Goal: Task Accomplishment & Management: Use online tool/utility

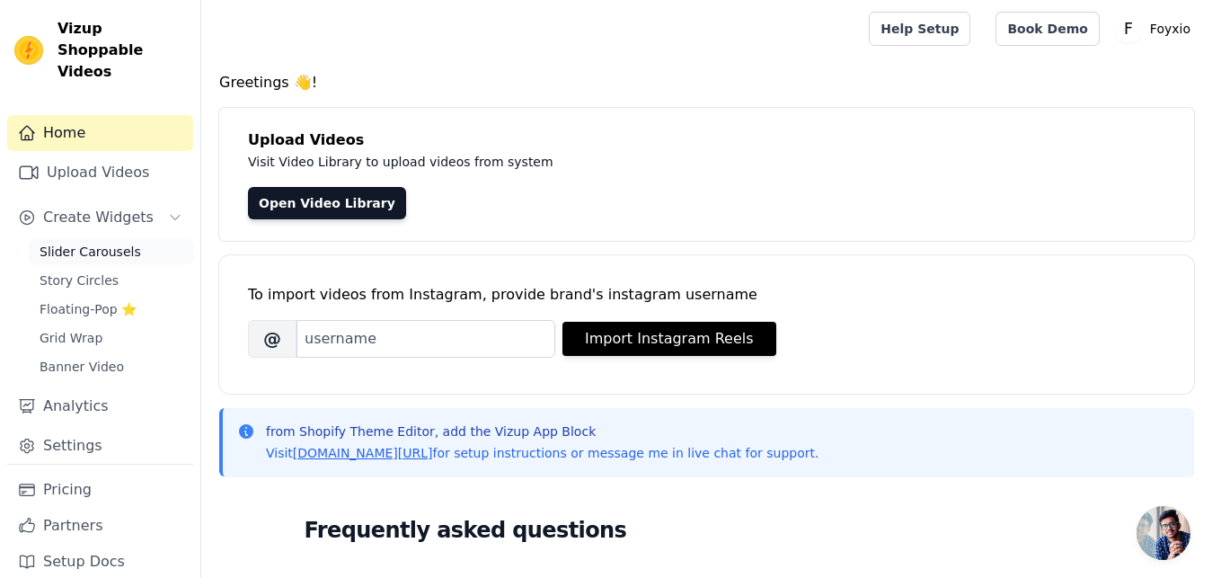
click at [100, 241] on link "Slider Carousels" at bounding box center [111, 251] width 164 height 25
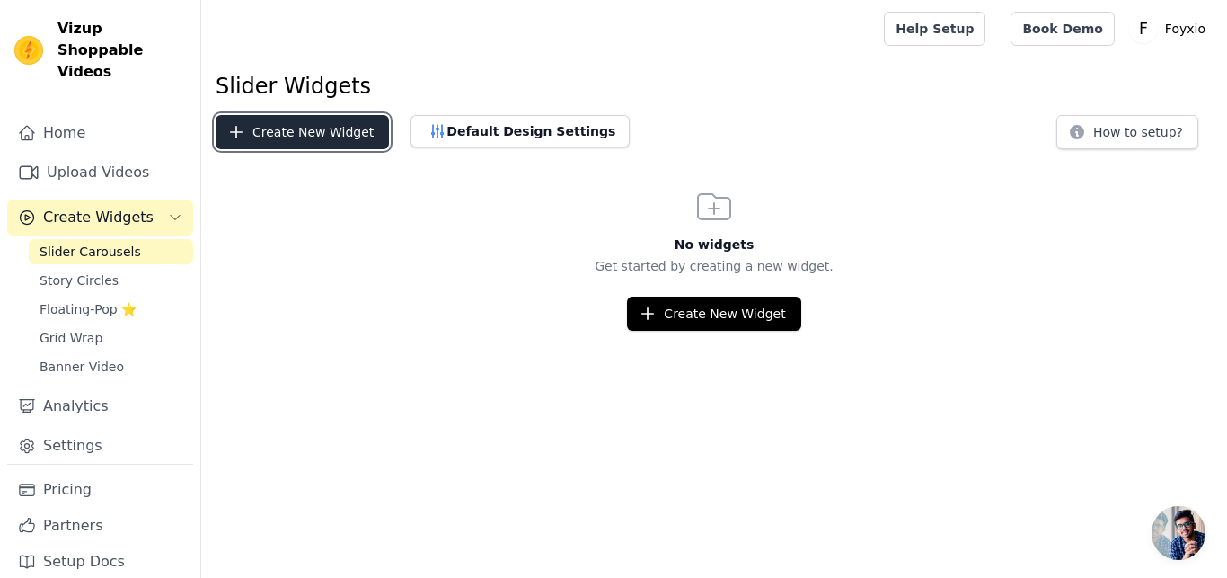
click at [274, 132] on button "Create New Widget" at bounding box center [302, 132] width 173 height 34
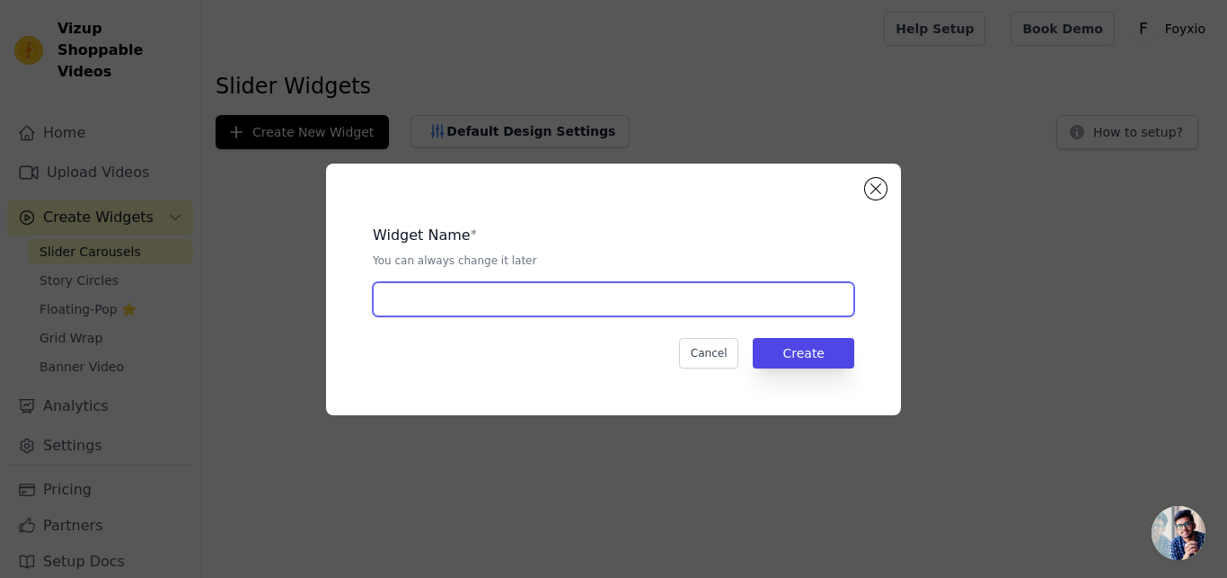
click at [475, 299] on input "text" at bounding box center [614, 299] width 482 height 34
type input "Slider"
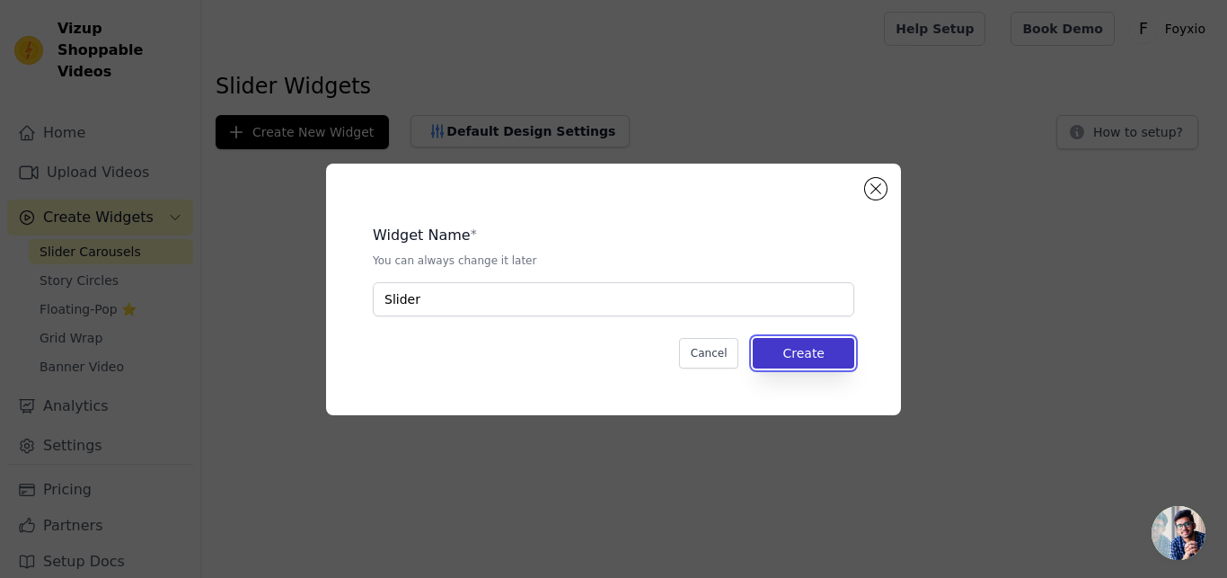
click at [821, 354] on button "Create" at bounding box center [804, 353] width 102 height 31
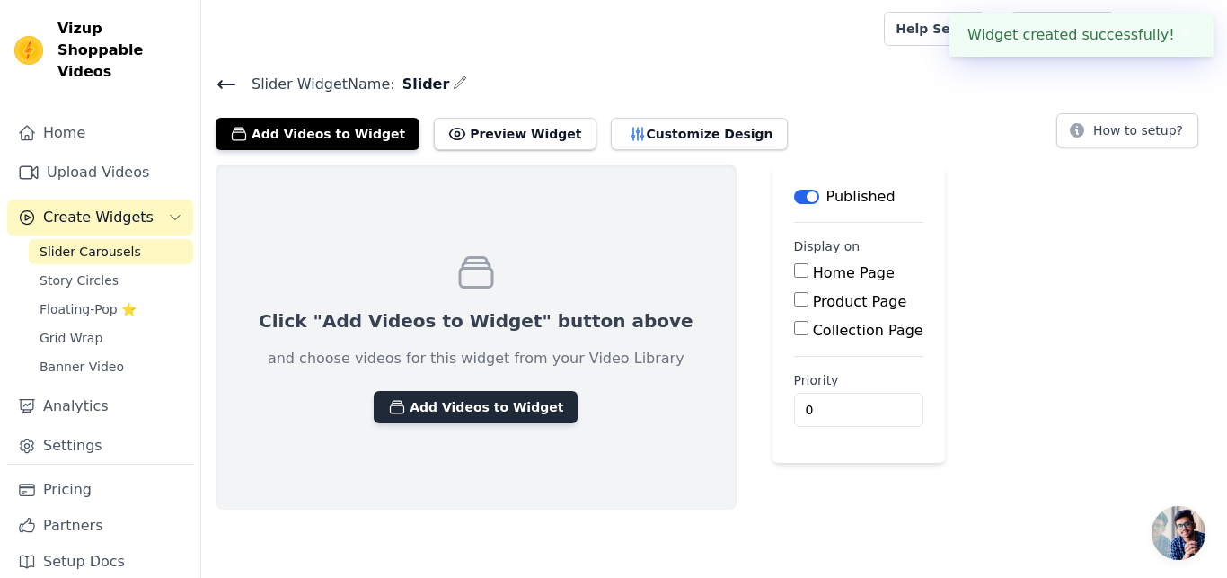
click at [485, 403] on button "Add Videos to Widget" at bounding box center [476, 407] width 204 height 32
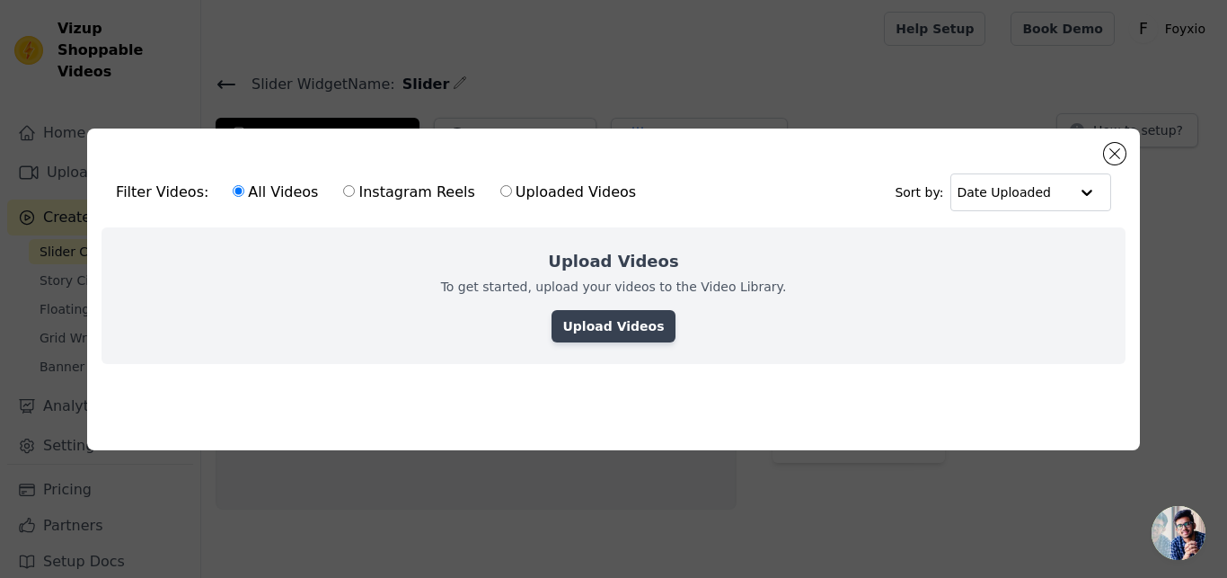
click at [583, 315] on link "Upload Videos" at bounding box center [613, 326] width 123 height 32
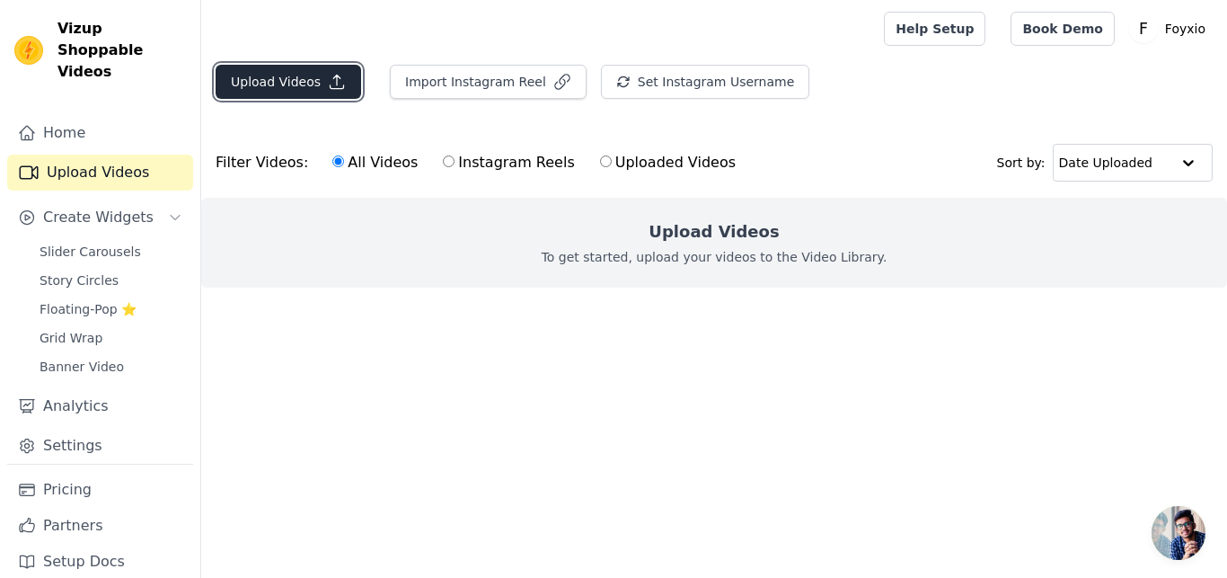
click at [314, 88] on button "Upload Videos" at bounding box center [289, 82] width 146 height 34
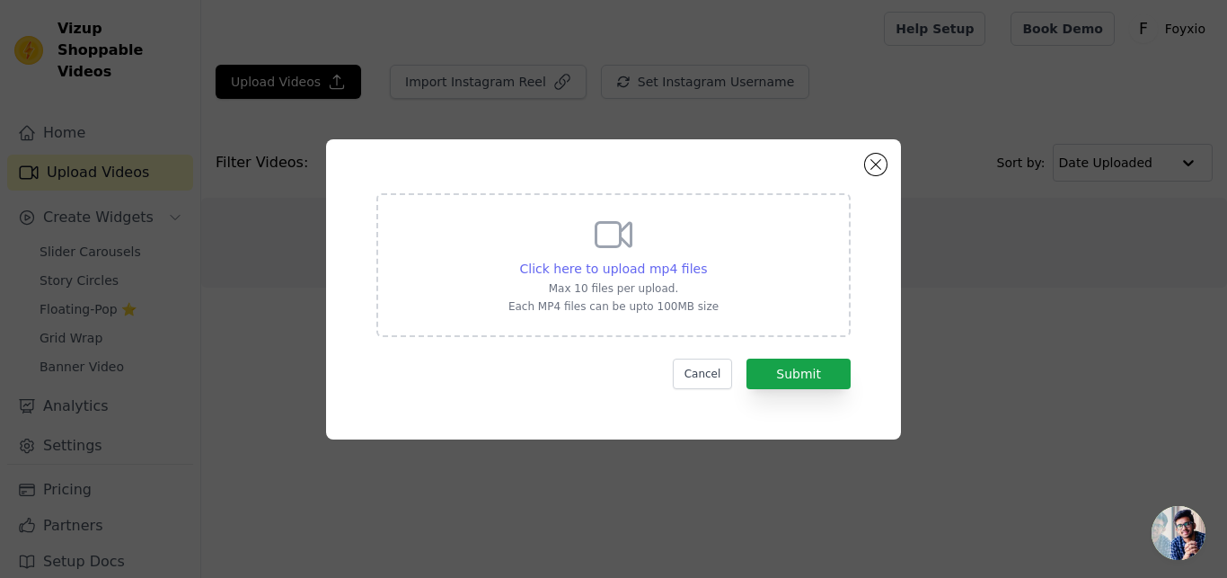
click at [654, 264] on span "Click here to upload mp4 files" at bounding box center [614, 268] width 188 height 14
click at [706, 260] on input "Click here to upload mp4 files Max 10 files per upload. Each MP4 files can be u…" at bounding box center [706, 259] width 1 height 1
type input "C:\fakepath\WhatsApp Video [DATE] 12.33.21 AM (1).mp4"
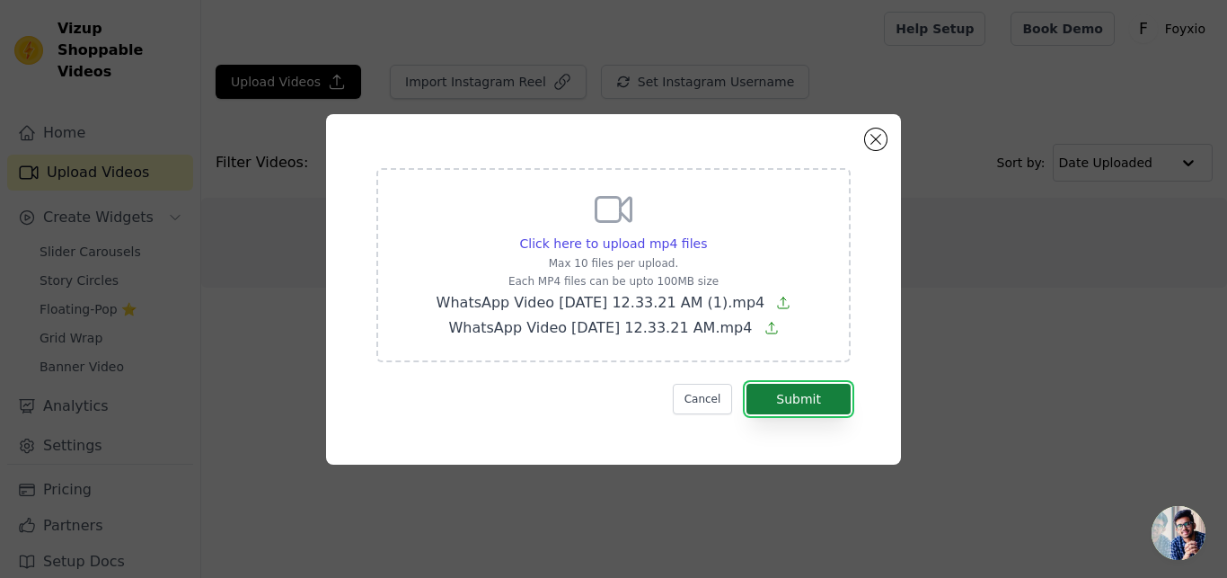
click at [768, 406] on button "Submit" at bounding box center [799, 399] width 104 height 31
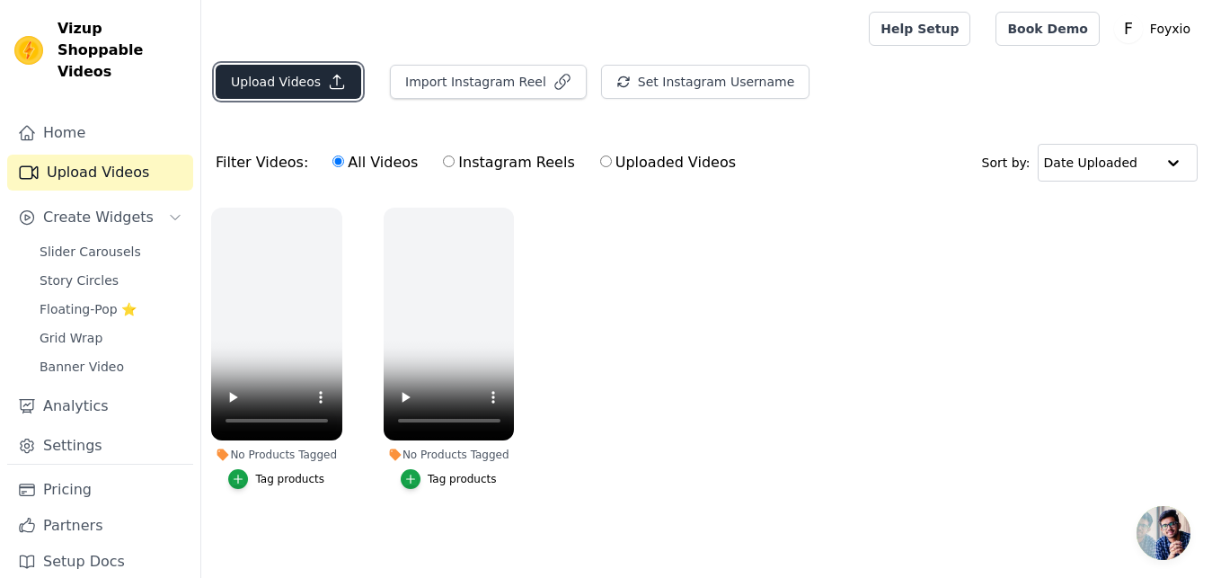
click at [291, 92] on button "Upload Videos" at bounding box center [289, 82] width 146 height 34
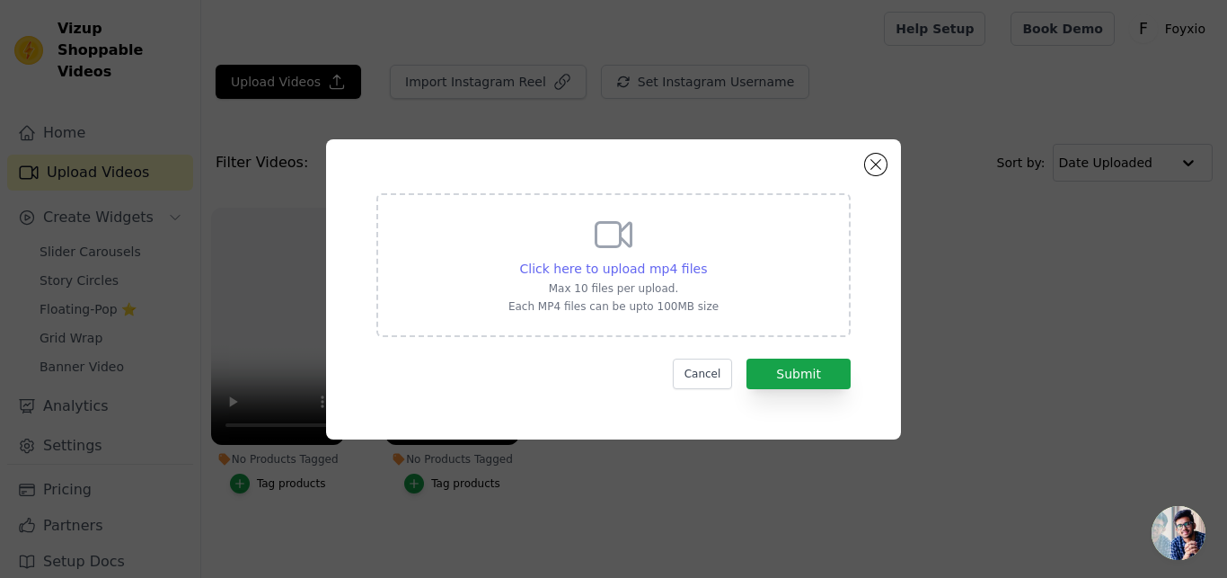
click at [602, 265] on span "Click here to upload mp4 files" at bounding box center [614, 268] width 188 height 14
click at [706, 260] on input "Click here to upload mp4 files Max 10 files per upload. Each MP4 files can be u…" at bounding box center [706, 259] width 1 height 1
type input "C:\fakepath\WhatsApp Video 2025-09-17 at 7.43.40 PM.mp4"
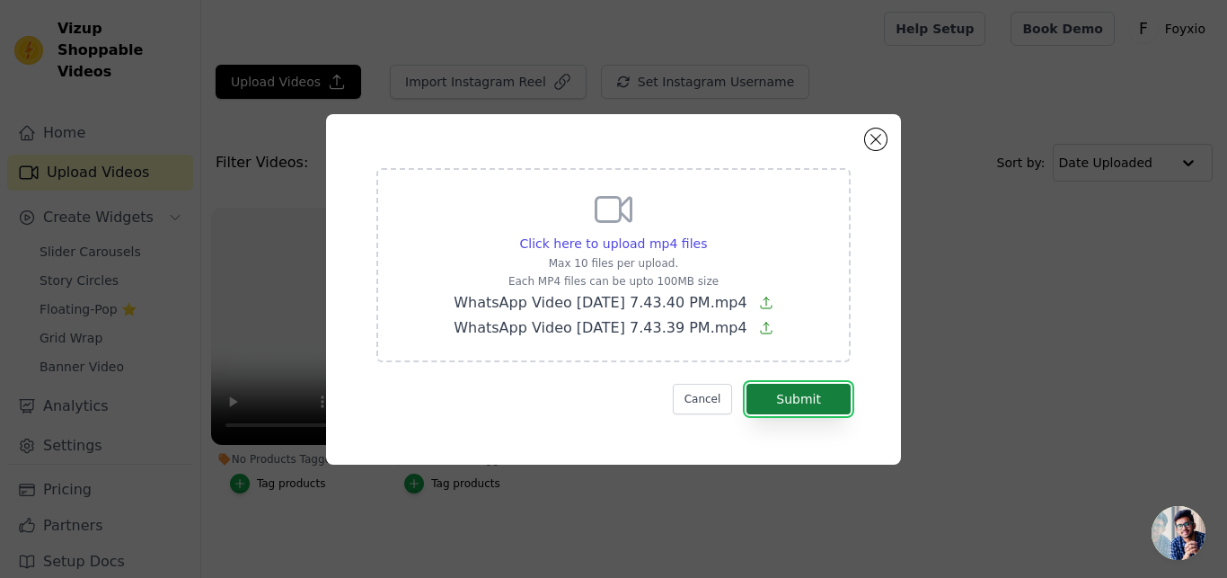
click at [799, 388] on button "Submit" at bounding box center [799, 399] width 104 height 31
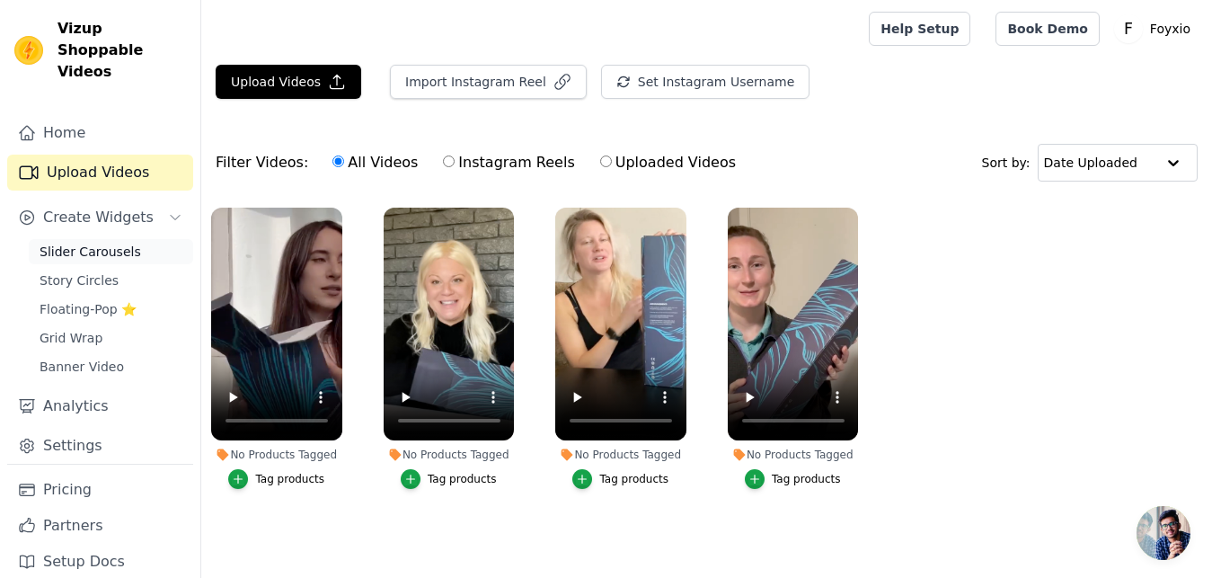
click at [75, 243] on span "Slider Carousels" at bounding box center [91, 252] width 102 height 18
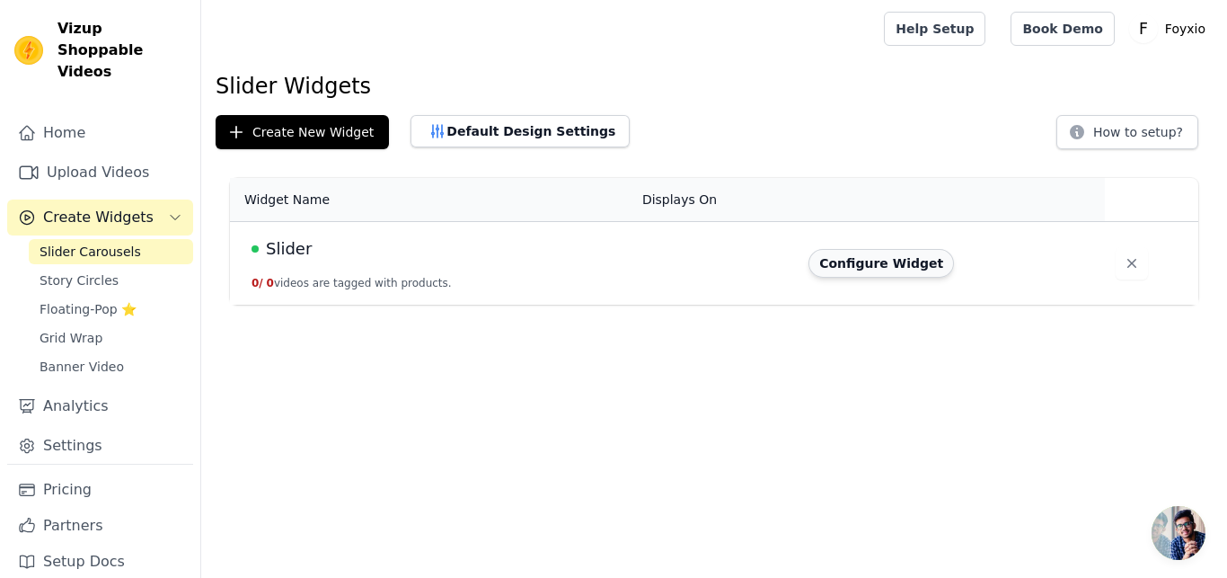
click at [866, 273] on button "Configure Widget" at bounding box center [882, 263] width 146 height 29
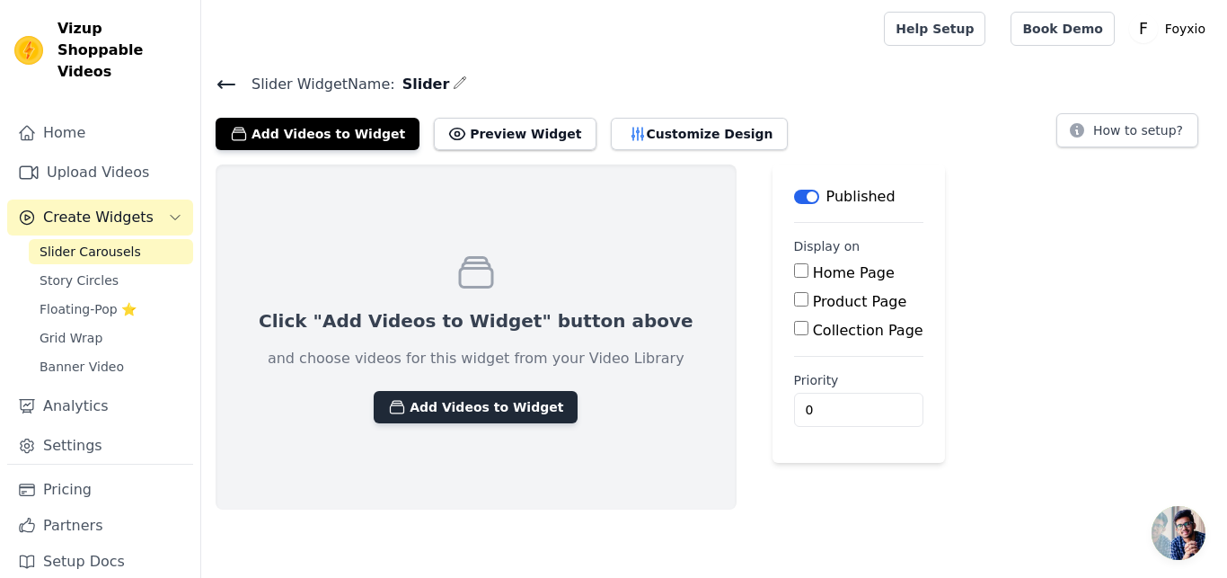
click at [458, 409] on button "Add Videos to Widget" at bounding box center [476, 407] width 204 height 32
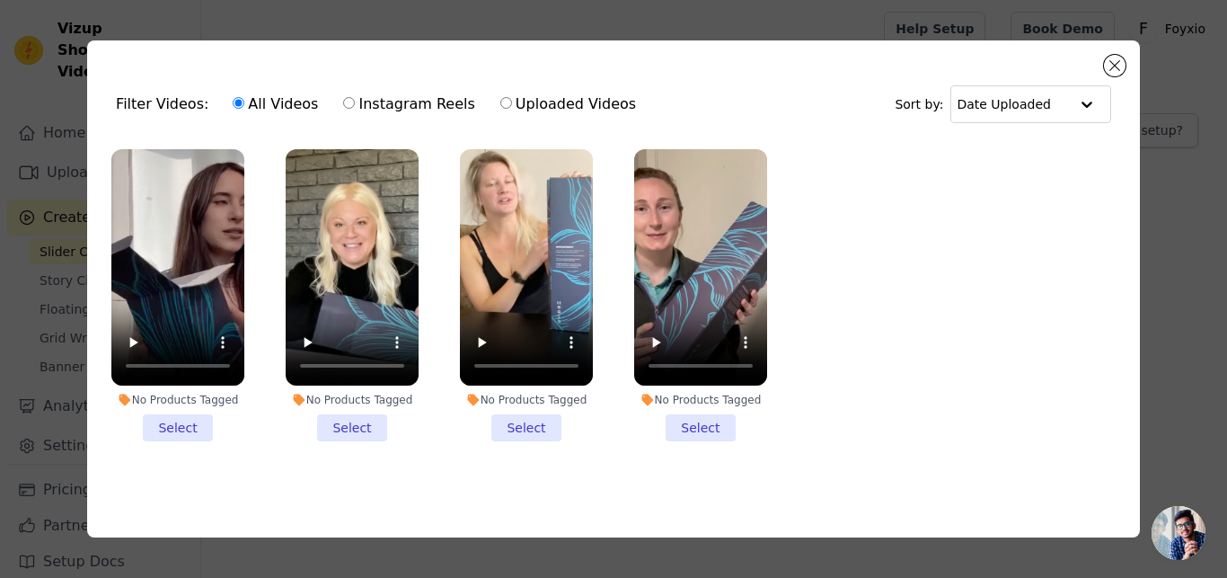
click at [718, 421] on li "No Products Tagged Select" at bounding box center [700, 295] width 133 height 292
click at [0, 0] on input "No Products Tagged Select" at bounding box center [0, 0] width 0 height 0
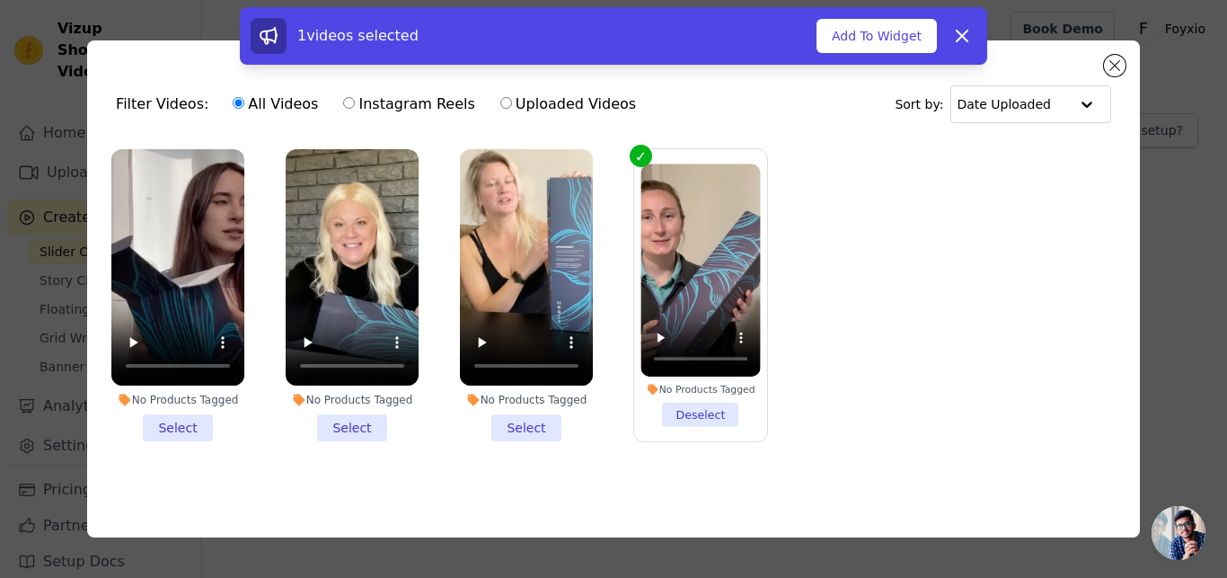
click at [528, 430] on li "No Products Tagged Select" at bounding box center [526, 295] width 133 height 292
click at [0, 0] on input "No Products Tagged Select" at bounding box center [0, 0] width 0 height 0
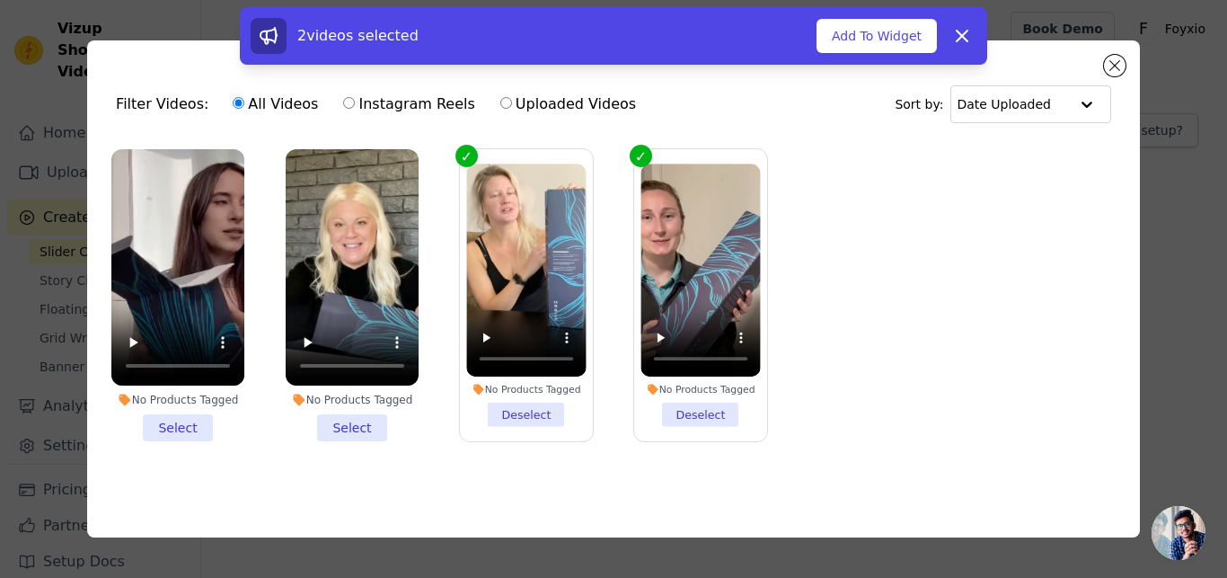
click at [368, 427] on li "No Products Tagged Select" at bounding box center [352, 295] width 133 height 292
click at [0, 0] on input "No Products Tagged Select" at bounding box center [0, 0] width 0 height 0
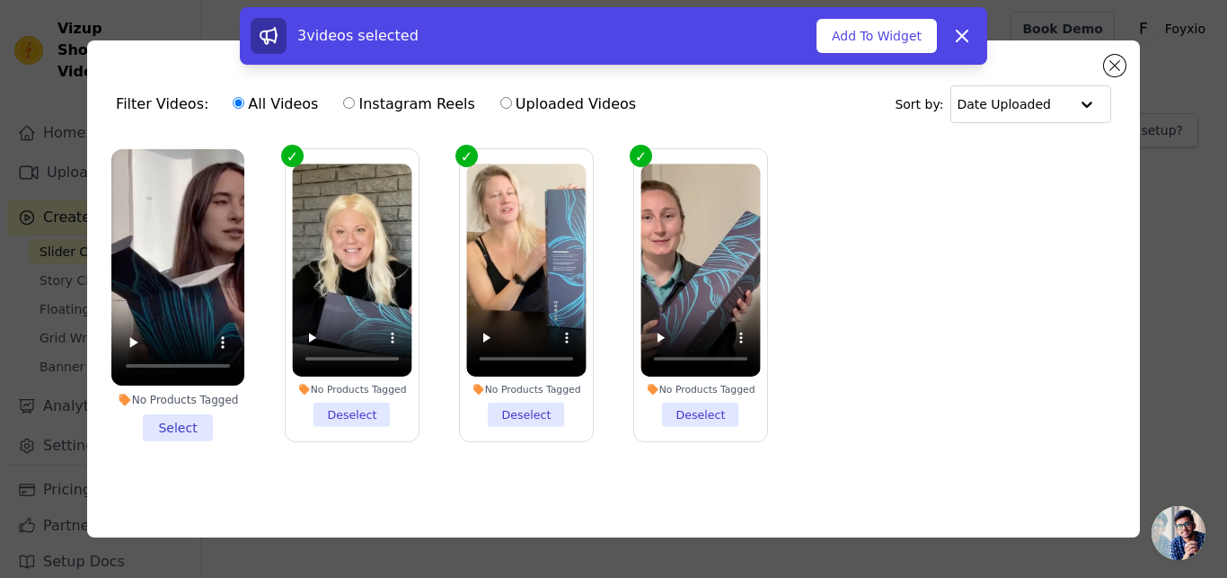
click at [169, 428] on li "No Products Tagged Select" at bounding box center [177, 295] width 133 height 292
click at [0, 0] on input "No Products Tagged Select" at bounding box center [0, 0] width 0 height 0
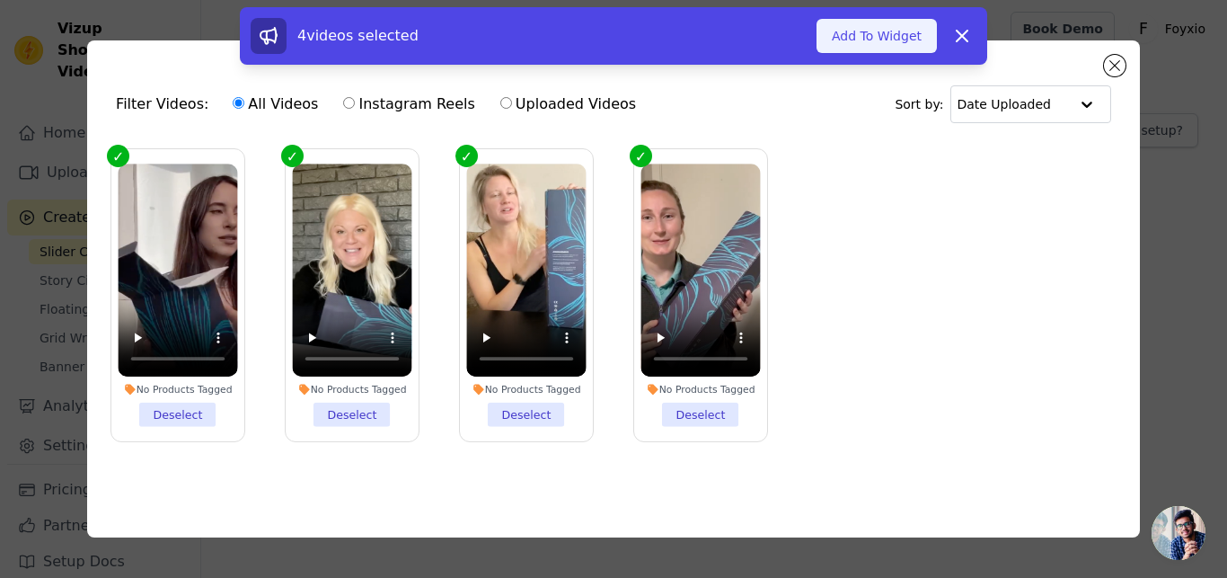
click at [916, 40] on button "Add To Widget" at bounding box center [877, 36] width 120 height 34
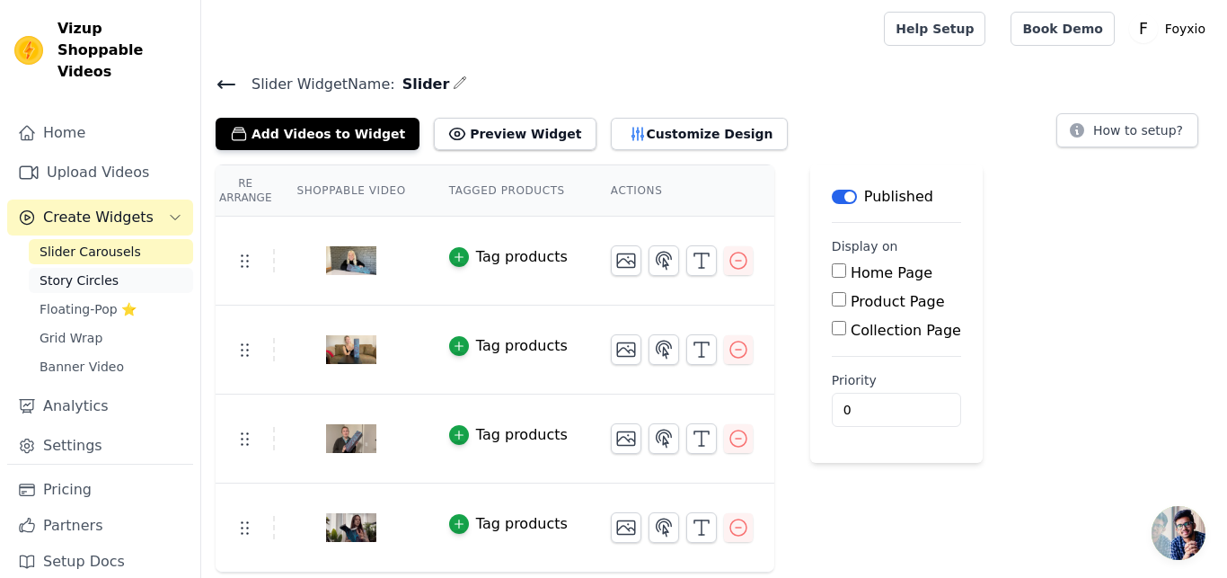
click at [87, 271] on span "Story Circles" at bounding box center [79, 280] width 79 height 18
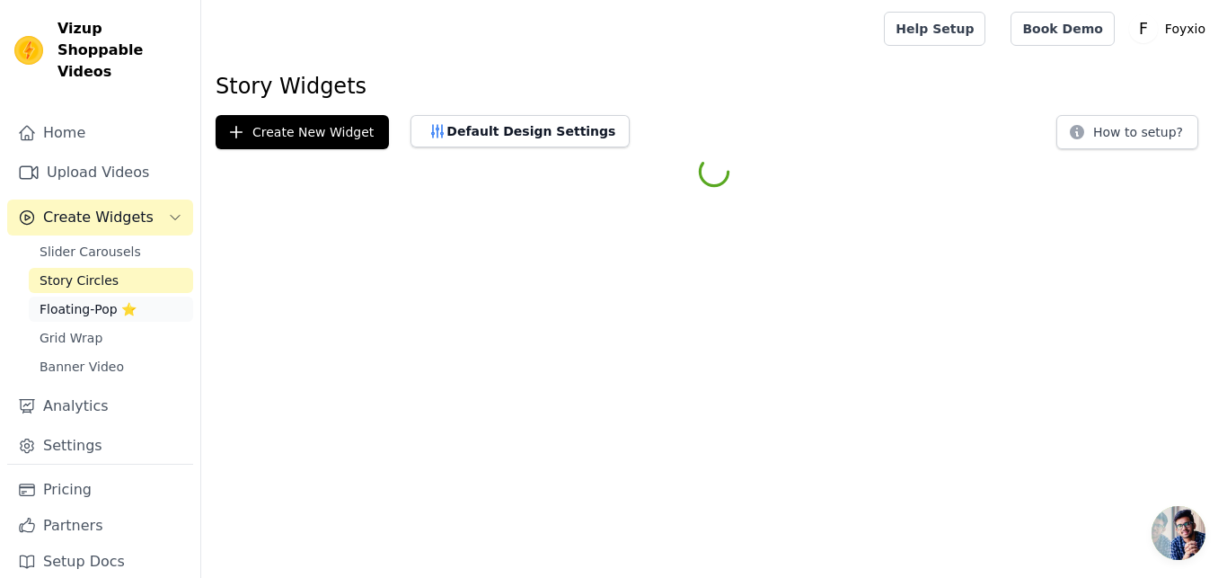
click at [88, 300] on span "Floating-Pop ⭐" at bounding box center [88, 309] width 97 height 18
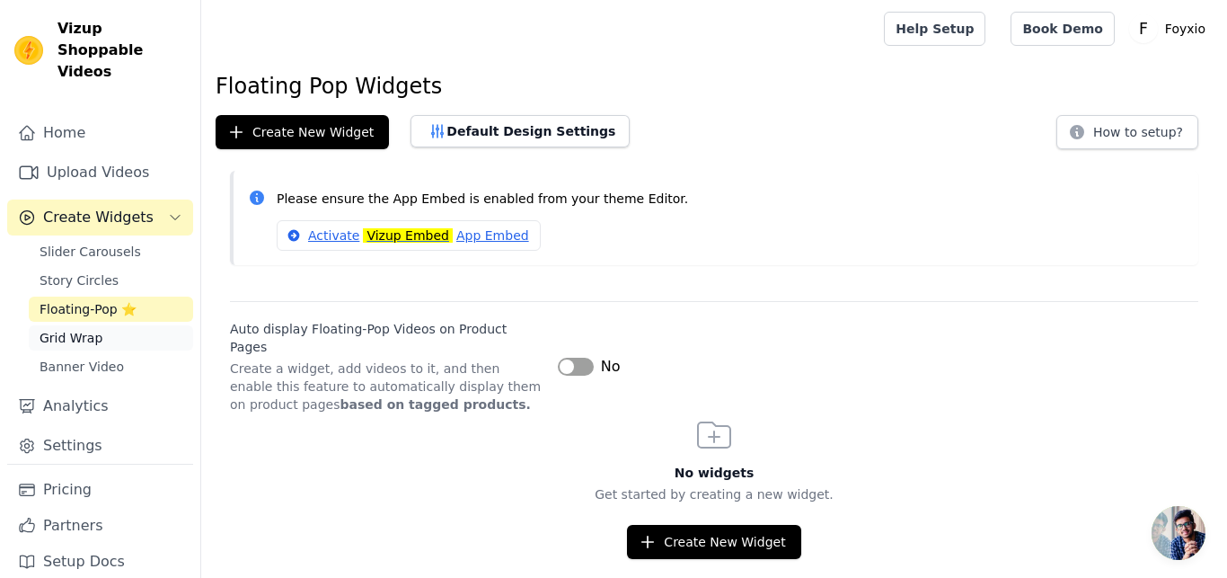
click at [86, 329] on span "Grid Wrap" at bounding box center [71, 338] width 63 height 18
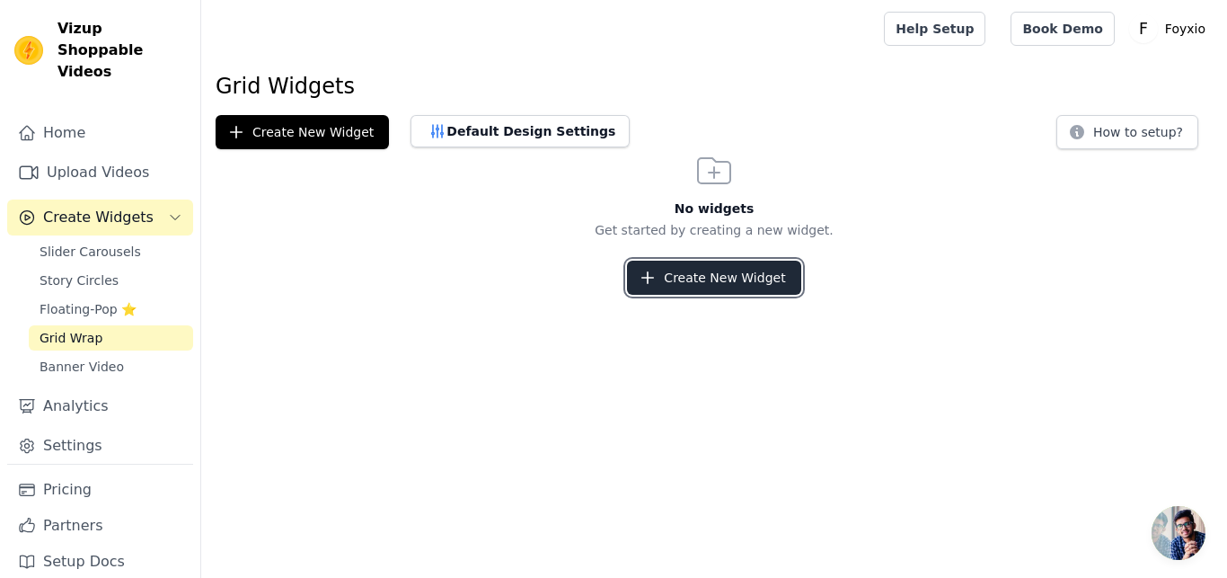
click at [717, 279] on button "Create New Widget" at bounding box center [713, 278] width 173 height 34
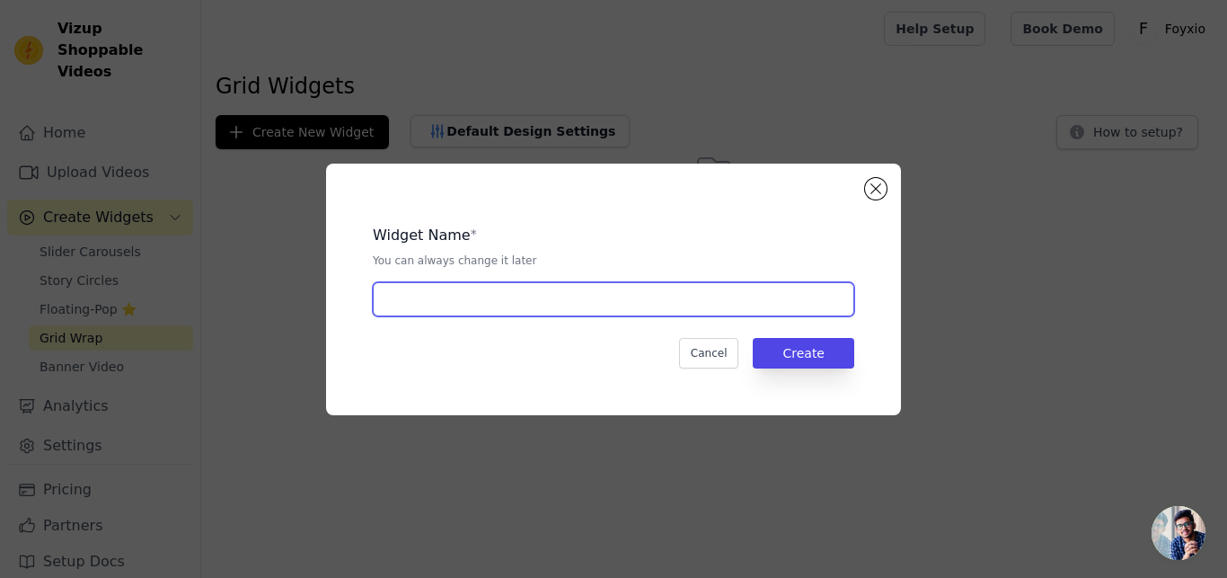
click at [616, 296] on input "text" at bounding box center [614, 299] width 482 height 34
type input "grid"
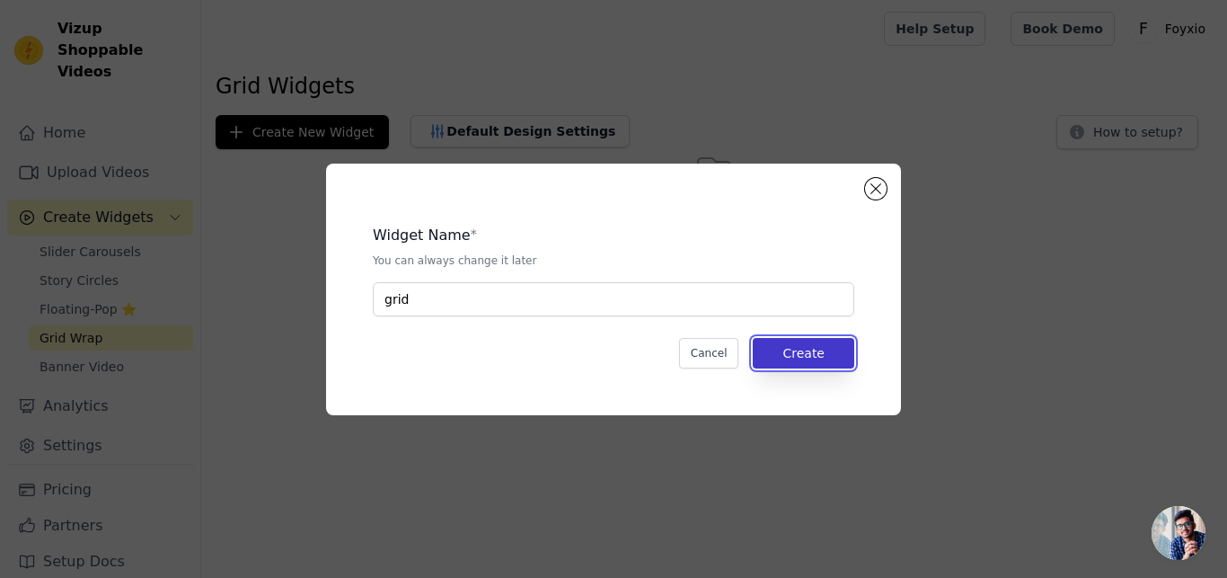
click at [764, 346] on button "Create" at bounding box center [804, 353] width 102 height 31
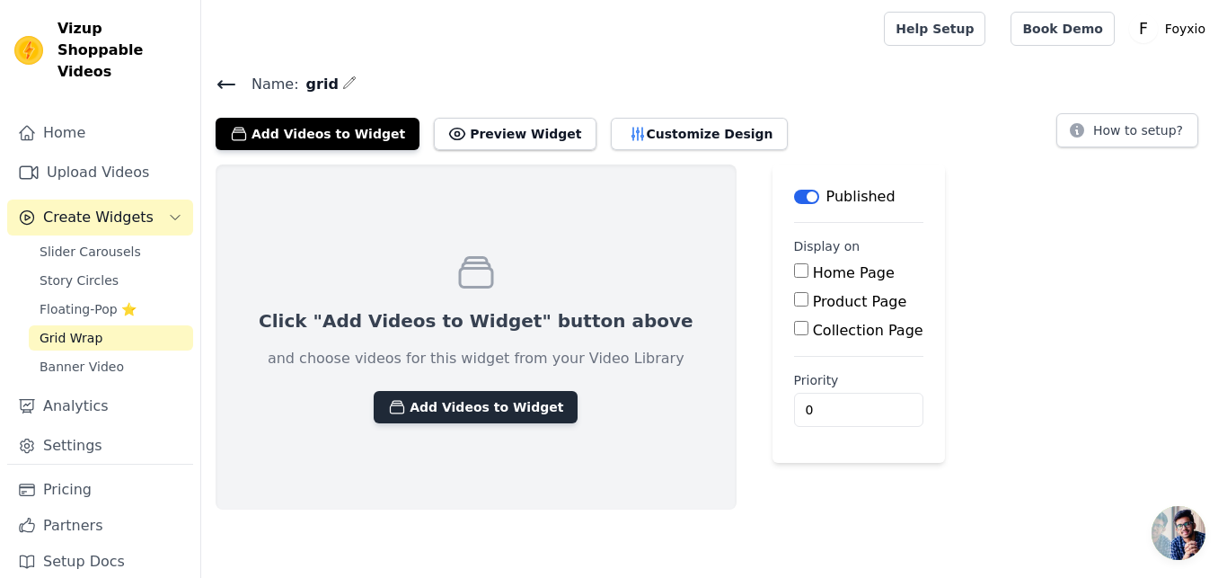
click at [504, 407] on button "Add Videos to Widget" at bounding box center [476, 407] width 204 height 32
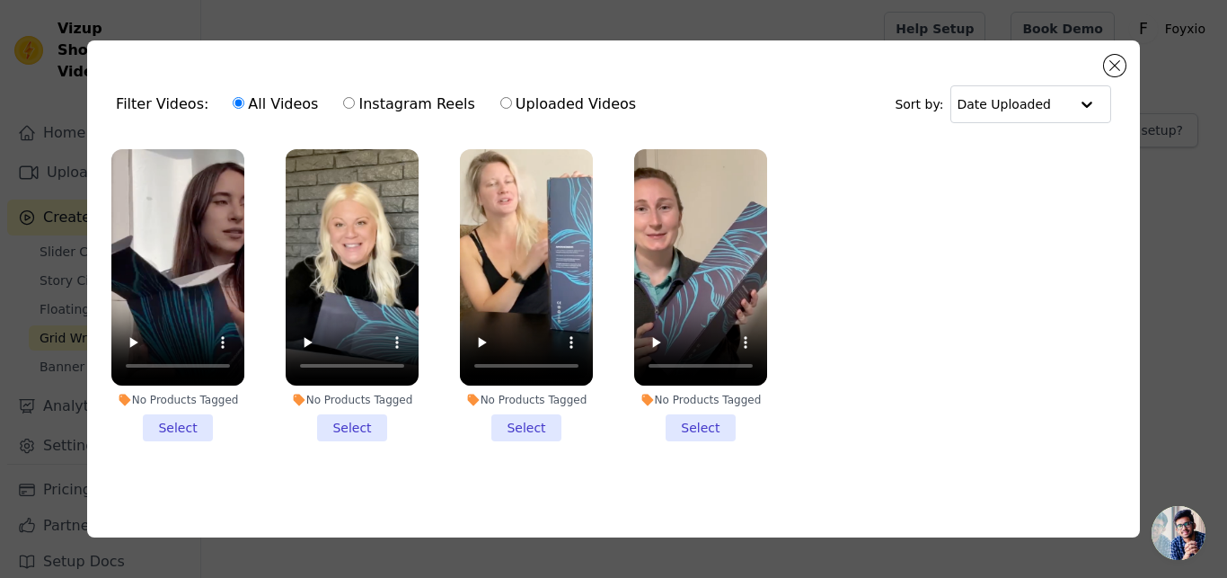
click at [514, 417] on li "No Products Tagged Select" at bounding box center [526, 295] width 133 height 292
click at [0, 0] on input "No Products Tagged Select" at bounding box center [0, 0] width 0 height 0
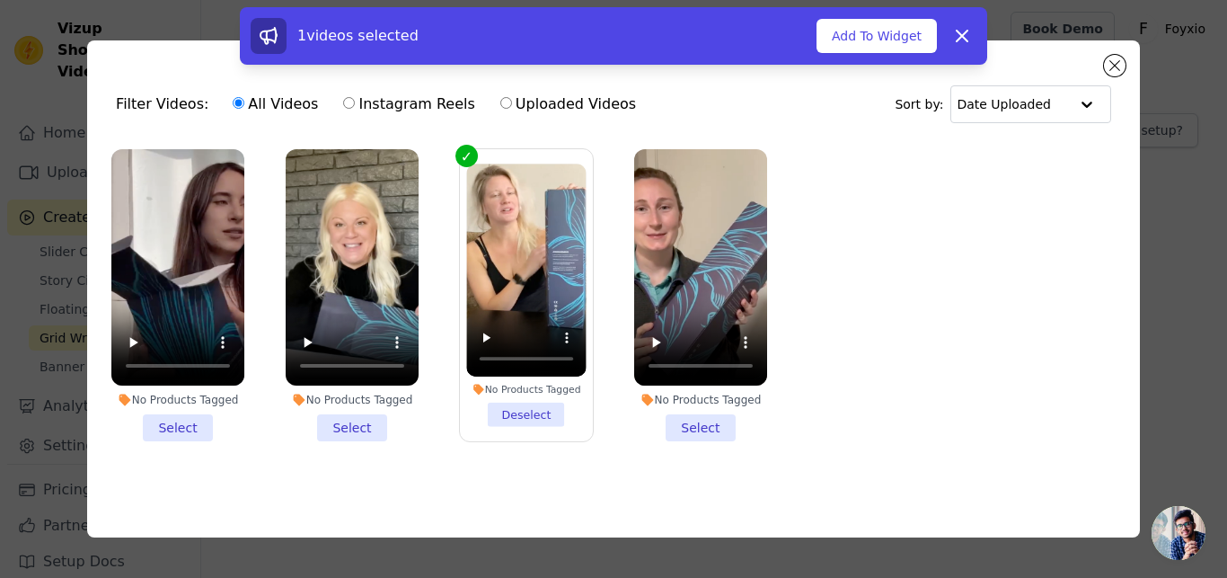
click at [702, 425] on li "No Products Tagged Select" at bounding box center [700, 295] width 133 height 292
click at [0, 0] on input "No Products Tagged Select" at bounding box center [0, 0] width 0 height 0
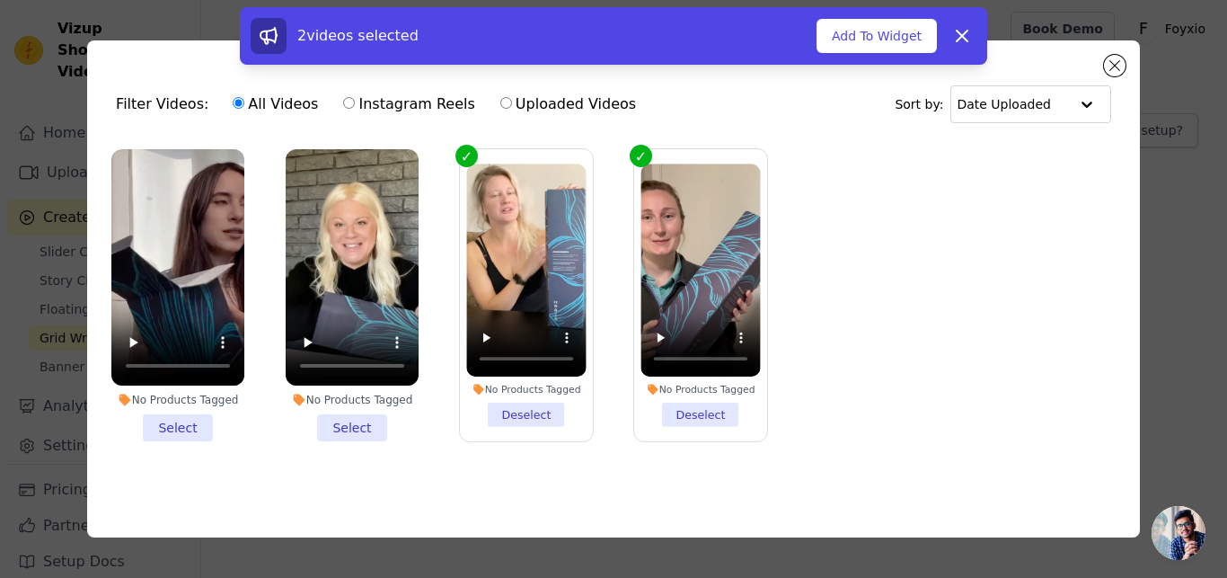
click at [379, 423] on li "No Products Tagged Select" at bounding box center [352, 295] width 133 height 292
click at [0, 0] on input "No Products Tagged Select" at bounding box center [0, 0] width 0 height 0
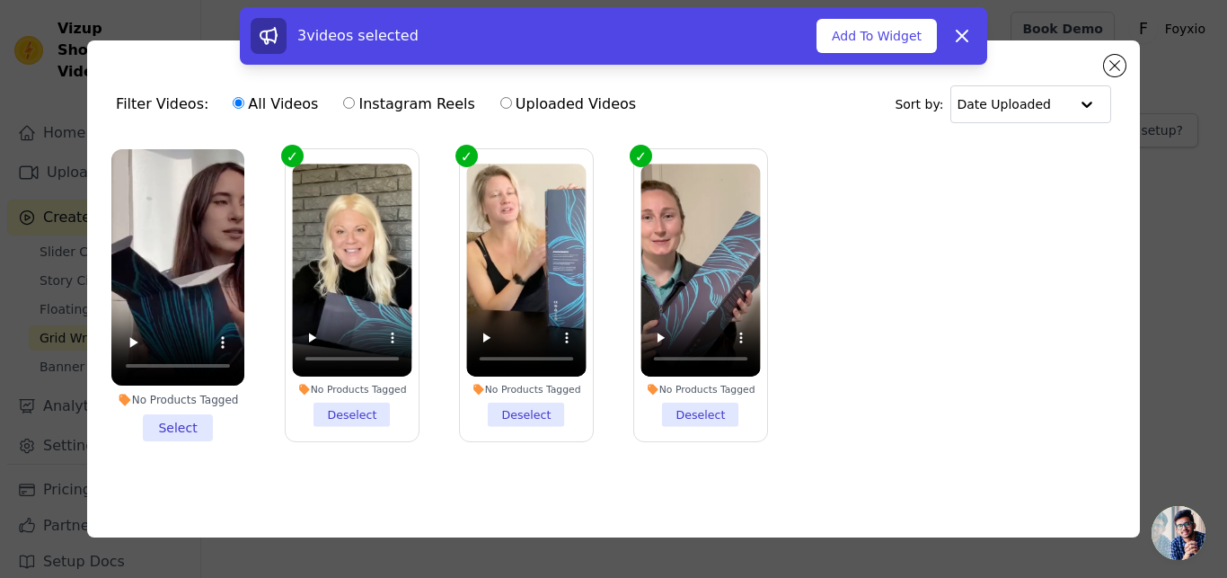
click at [165, 424] on li "No Products Tagged Select" at bounding box center [177, 295] width 133 height 292
click at [0, 0] on input "No Products Tagged Select" at bounding box center [0, 0] width 0 height 0
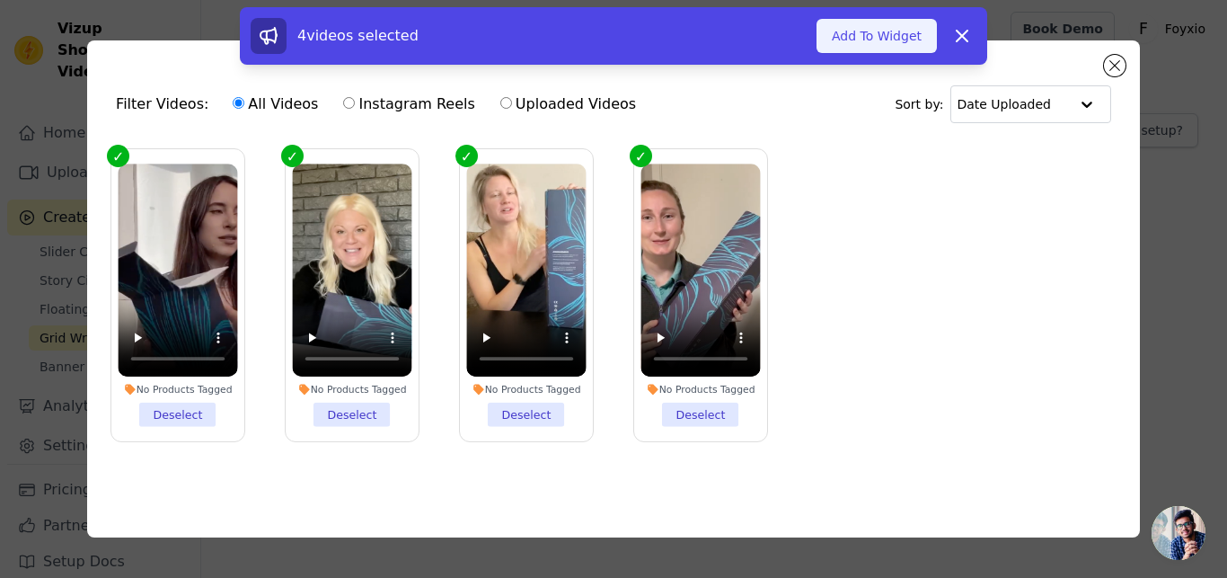
click at [890, 35] on button "Add To Widget" at bounding box center [877, 36] width 120 height 34
